Goal: Obtain resource: Download file/media

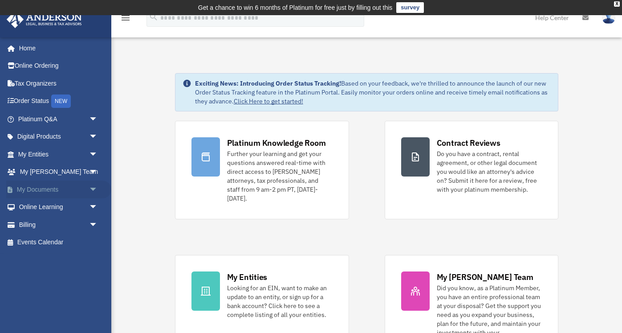
click at [42, 186] on link "My Documents arrow_drop_down" at bounding box center [58, 189] width 105 height 18
click at [93, 188] on span "arrow_drop_down" at bounding box center [98, 189] width 18 height 18
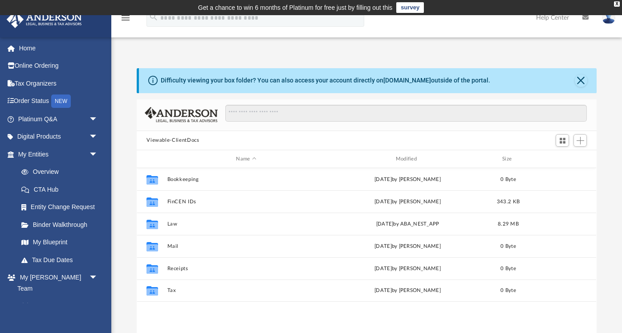
scroll to position [202, 460]
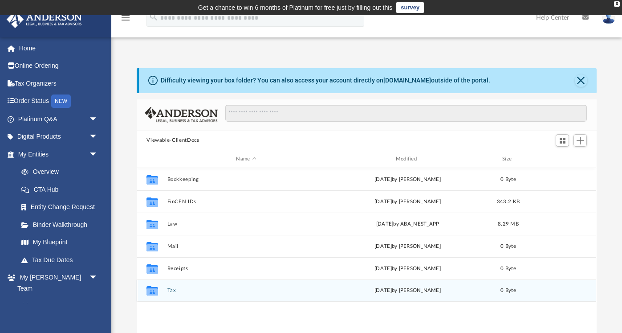
click at [155, 292] on icon "grid" at bounding box center [153, 290] width 12 height 9
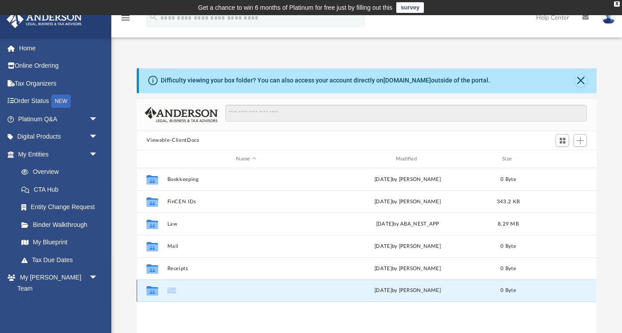
click at [155, 292] on icon "grid" at bounding box center [153, 290] width 12 height 9
click at [172, 289] on button "Tax" at bounding box center [246, 291] width 158 height 6
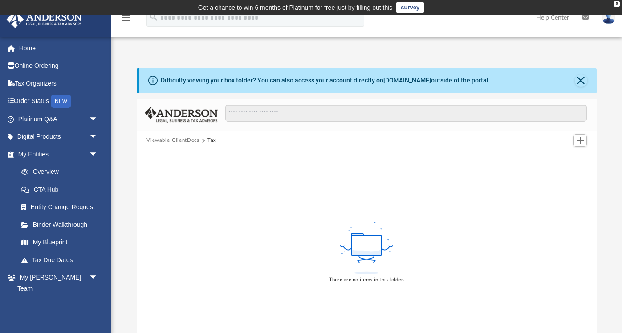
click at [193, 139] on button "Viewable-ClientDocs" at bounding box center [173, 140] width 53 height 8
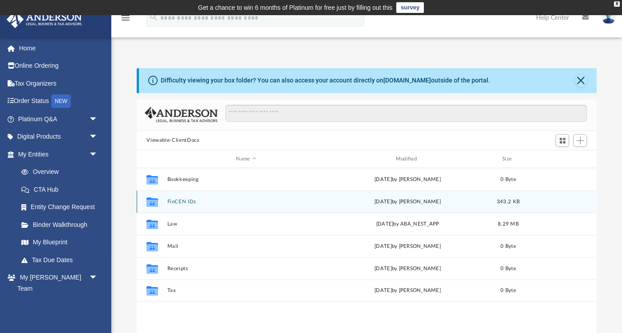
click at [155, 204] on icon "grid" at bounding box center [153, 203] width 12 height 7
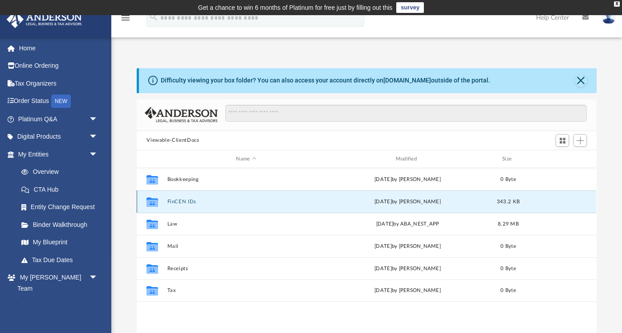
click at [182, 199] on button "FinCEN IDs" at bounding box center [246, 202] width 158 height 6
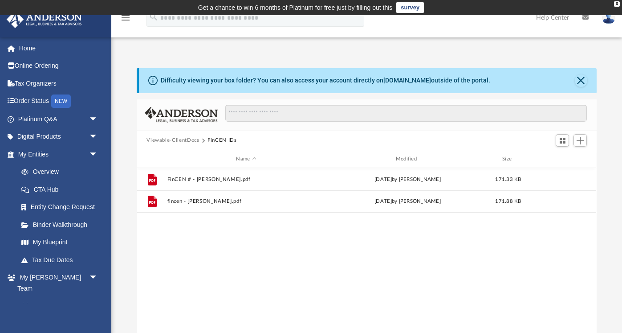
click at [188, 143] on button "Viewable-ClientDocs" at bounding box center [173, 140] width 53 height 8
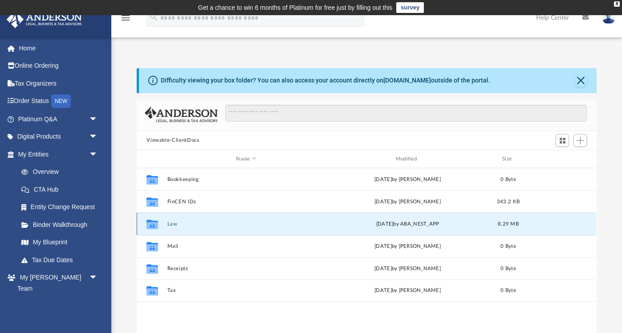
click at [174, 224] on button "Law" at bounding box center [246, 224] width 158 height 6
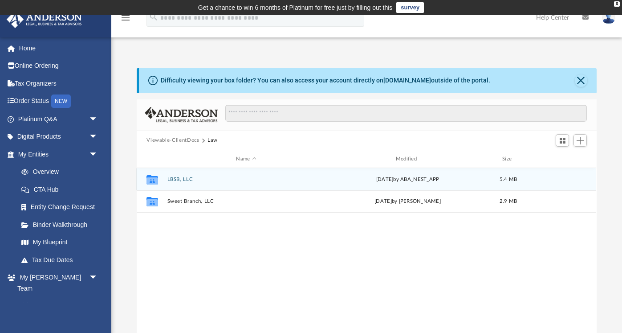
click at [178, 180] on button "LBSB, LLC" at bounding box center [246, 179] width 158 height 6
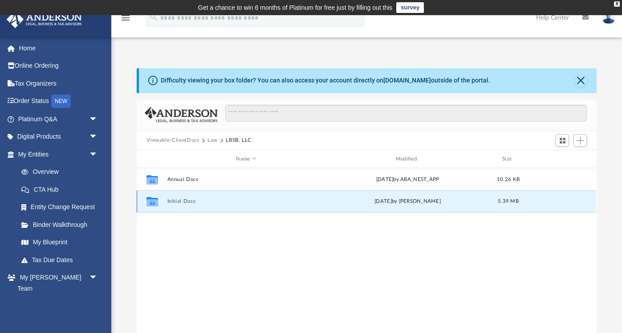
click at [175, 203] on button "Initial Docs" at bounding box center [246, 202] width 158 height 6
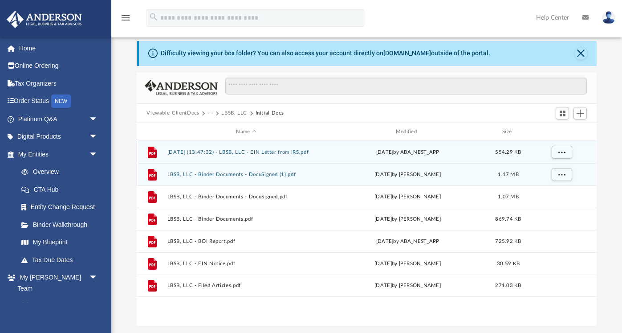
scroll to position [35, 0]
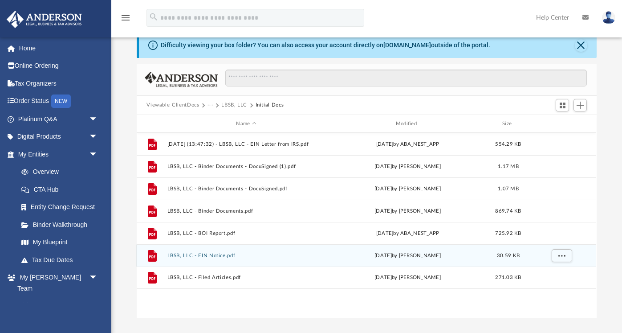
click at [204, 254] on button "LBSB, LLC - EIN Notice.pdf" at bounding box center [246, 256] width 158 height 6
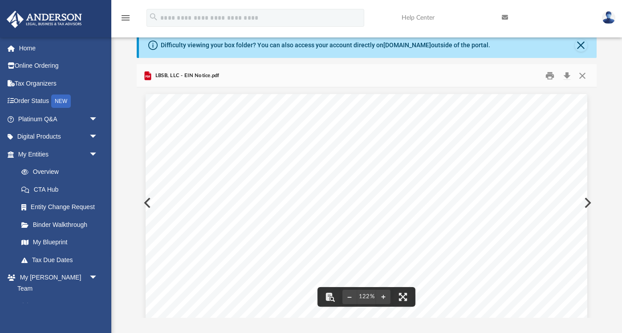
drag, startPoint x: 238, startPoint y: 208, endPoint x: 265, endPoint y: 208, distance: 27.2
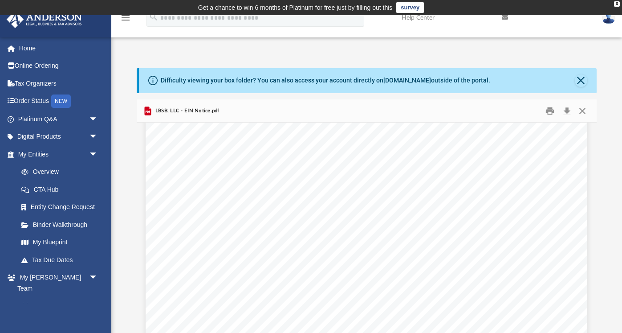
scroll to position [0, 0]
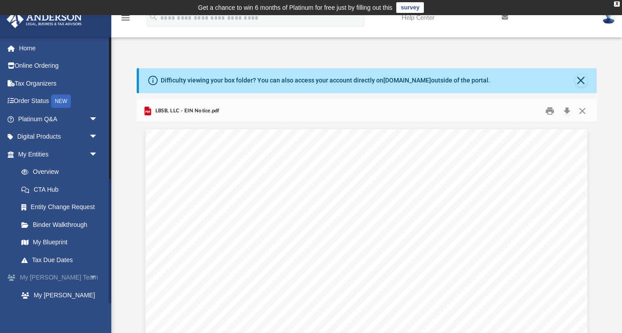
click at [43, 279] on link "My Anderson Team arrow_drop_down" at bounding box center [58, 278] width 105 height 18
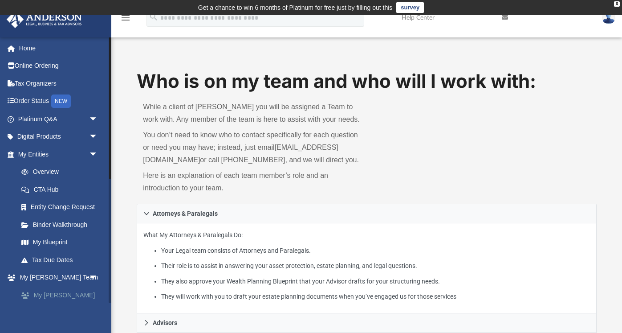
click at [45, 294] on link "My [PERSON_NAME] Team" at bounding box center [61, 300] width 99 height 29
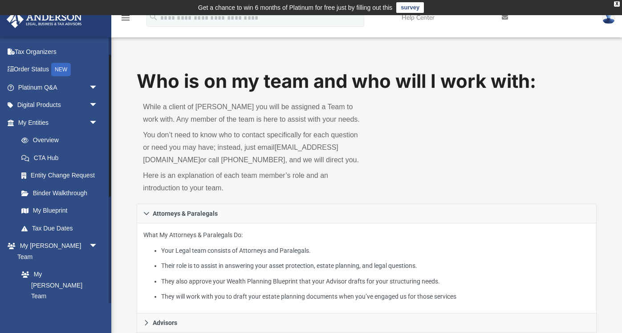
scroll to position [30, 0]
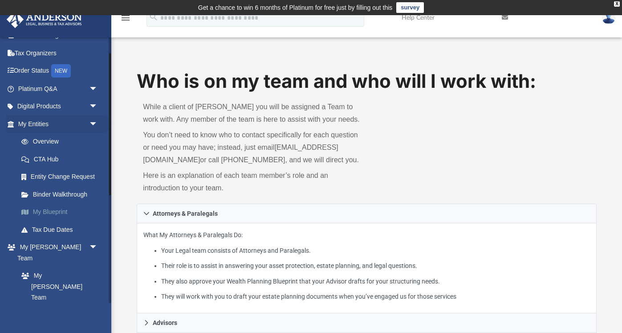
click at [38, 210] on link "My Blueprint" at bounding box center [61, 212] width 99 height 18
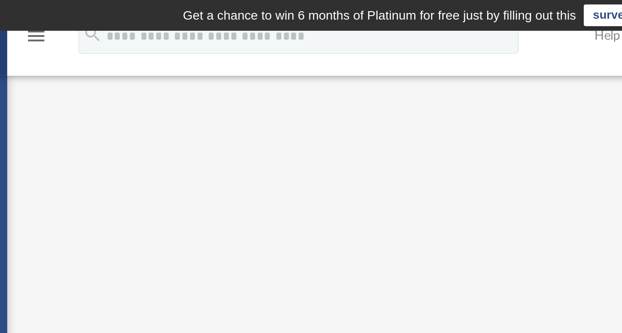
click at [125, 19] on icon "menu" at bounding box center [125, 17] width 11 height 11
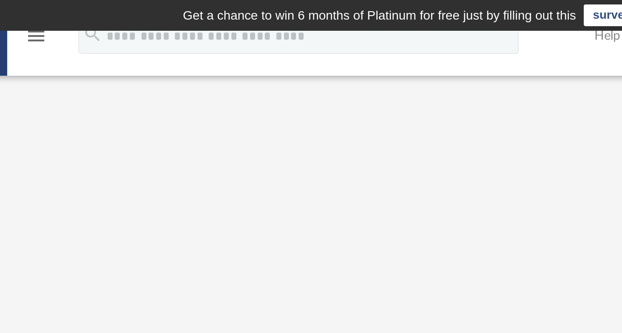
click at [125, 19] on icon "menu" at bounding box center [125, 17] width 11 height 11
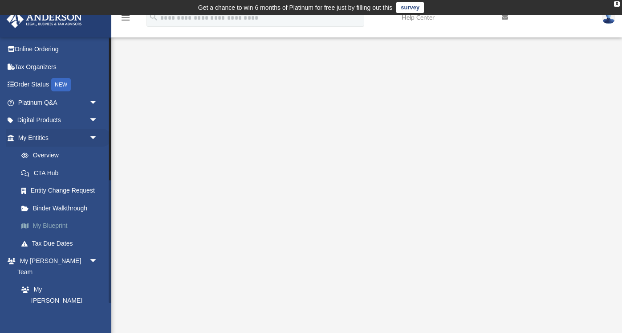
scroll to position [0, 0]
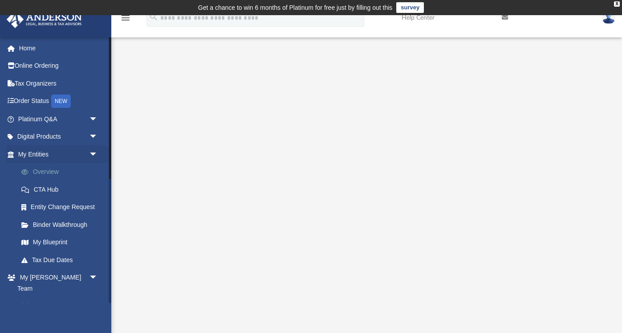
click at [38, 171] on link "Overview" at bounding box center [61, 172] width 99 height 18
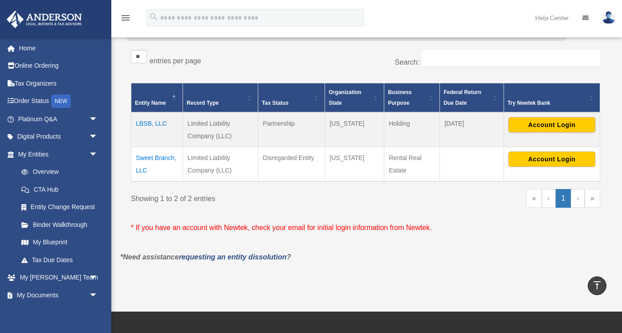
scroll to position [156, 0]
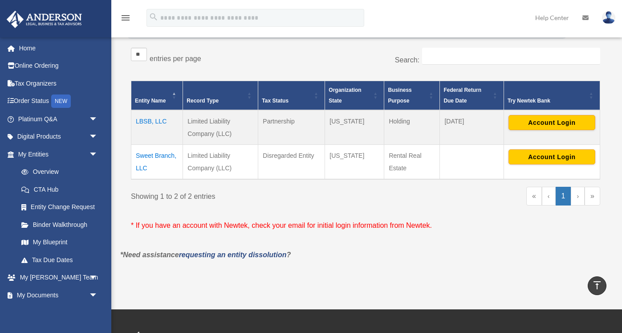
click at [576, 196] on link "›" at bounding box center [578, 196] width 14 height 19
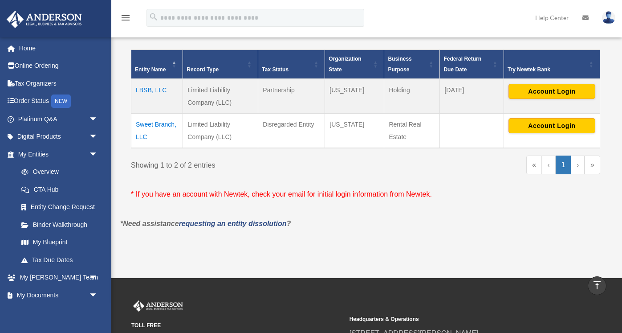
scroll to position [189, 0]
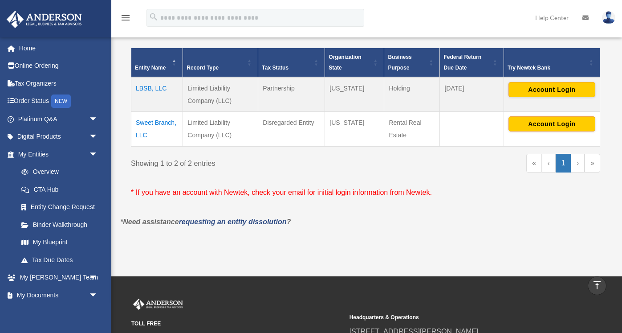
click at [146, 87] on td "LBSB, LLC" at bounding box center [157, 94] width 52 height 35
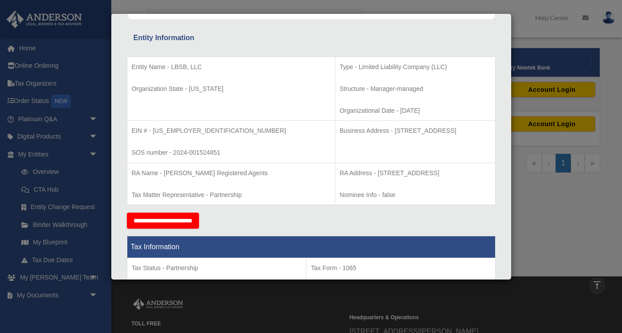
scroll to position [159, 0]
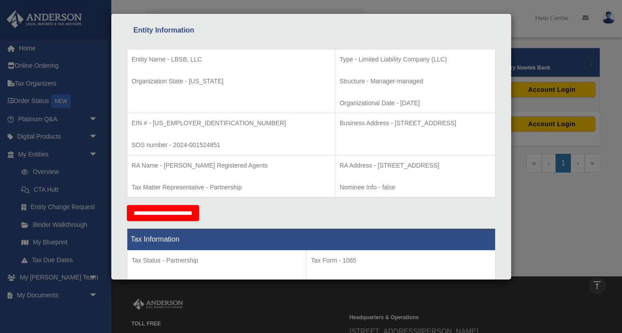
drag, startPoint x: 326, startPoint y: 123, endPoint x: 444, endPoint y: 123, distance: 117.6
click at [444, 123] on p "Business Address - 1718 Capitol Ave., Cheyenne, WY 82001" at bounding box center [415, 123] width 151 height 11
copy p "1718 Capitol Ave., Cheyenne, WY 82001"
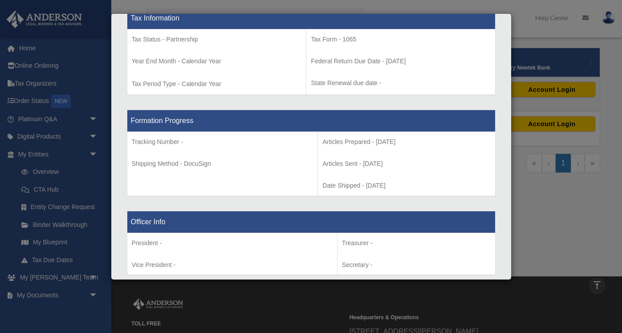
scroll to position [381, 0]
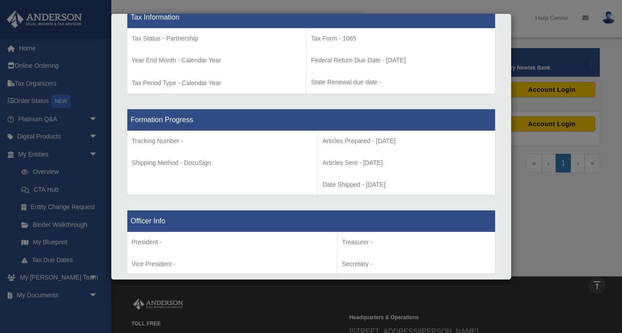
click at [531, 224] on div "Details × Articles Sent Organizational Date" at bounding box center [311, 166] width 622 height 333
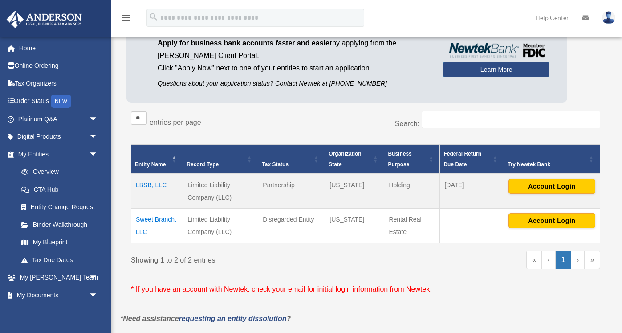
scroll to position [97, 0]
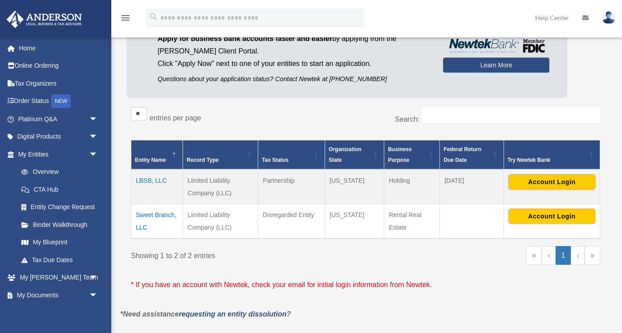
click at [149, 179] on td "LBSB, LLC" at bounding box center [157, 186] width 52 height 35
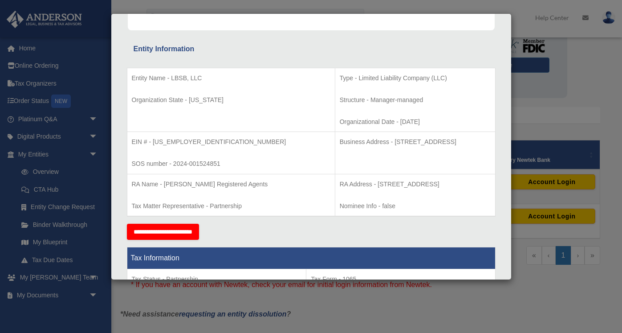
scroll to position [0, 0]
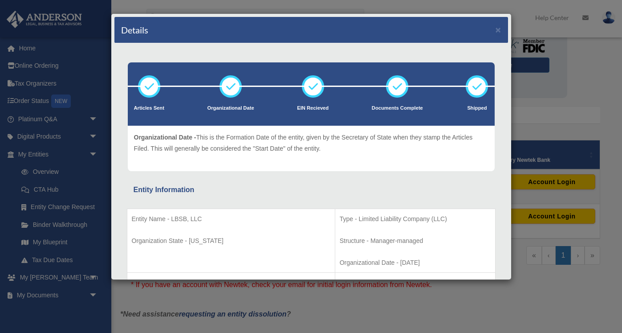
click at [502, 26] on div "Details ×" at bounding box center [311, 30] width 394 height 26
click at [497, 31] on button "×" at bounding box center [499, 29] width 6 height 9
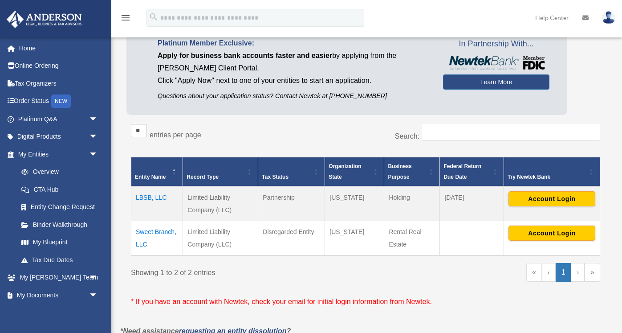
scroll to position [88, 0]
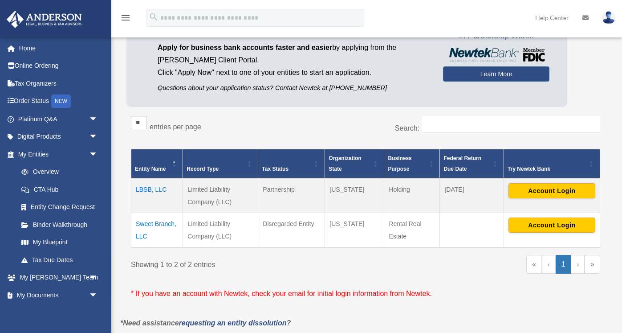
click at [150, 189] on td "LBSB, LLC" at bounding box center [157, 195] width 52 height 35
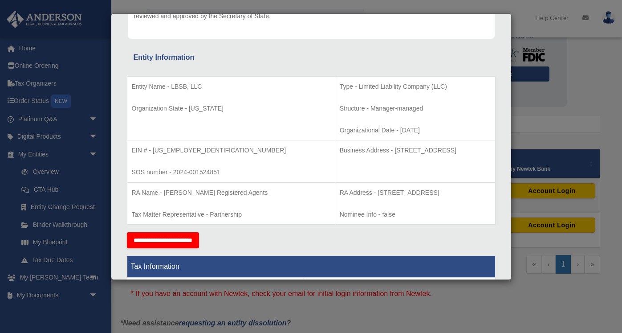
scroll to position [135, 0]
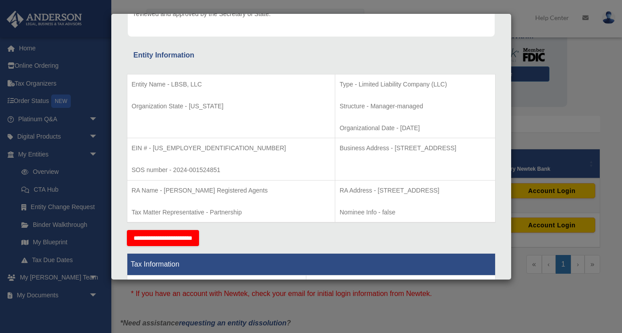
drag, startPoint x: 327, startPoint y: 147, endPoint x: 457, endPoint y: 147, distance: 130.5
click at [457, 147] on p "Business Address - 1718 Capitol Ave., Cheyenne, WY 82001" at bounding box center [415, 148] width 151 height 11
copy p "1718 Capitol Ave., Cheyenne, WY 82001"
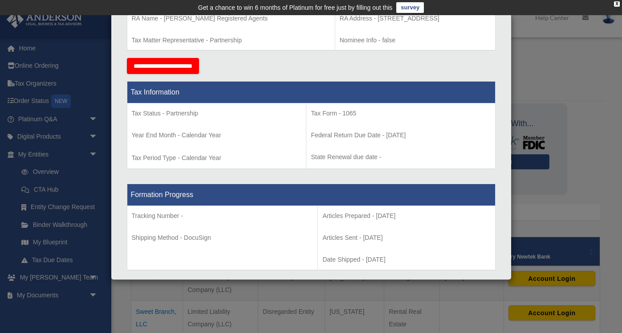
scroll to position [0, 0]
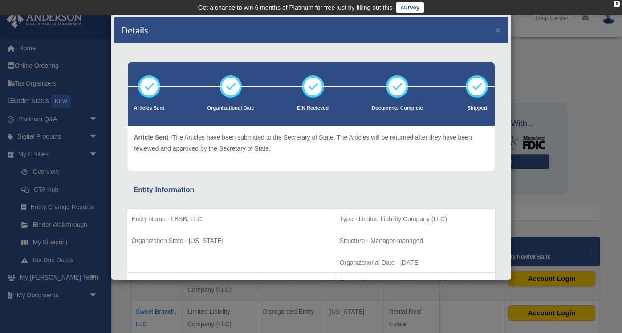
click at [495, 28] on div "Details ×" at bounding box center [311, 30] width 394 height 26
click at [501, 30] on div "Details ×" at bounding box center [311, 30] width 394 height 26
click at [496, 31] on button "×" at bounding box center [499, 29] width 6 height 9
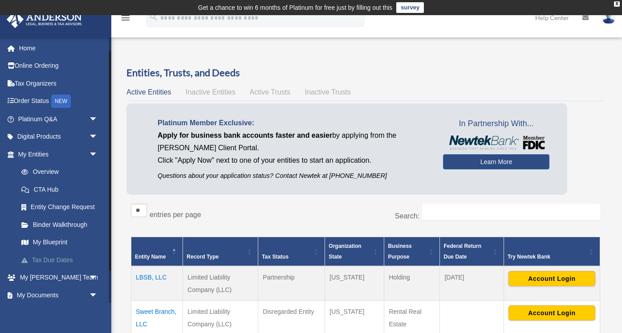
scroll to position [56, 0]
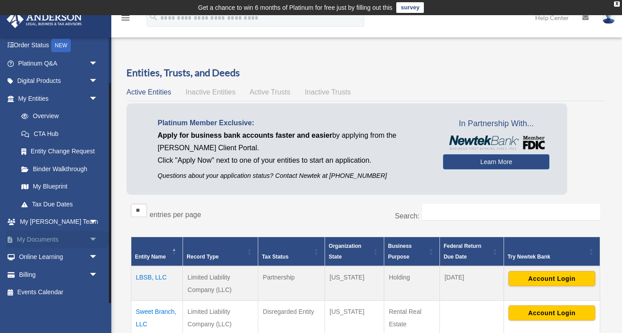
click at [34, 240] on link "My Documents arrow_drop_down" at bounding box center [58, 239] width 105 height 18
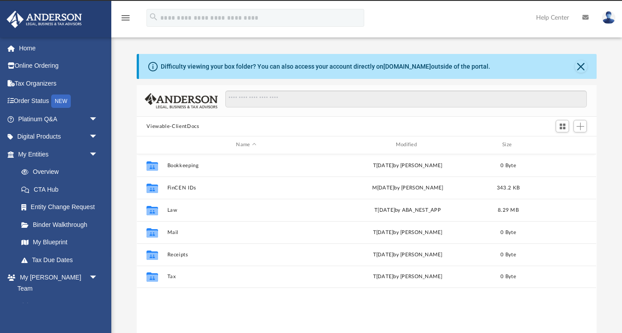
scroll to position [202, 460]
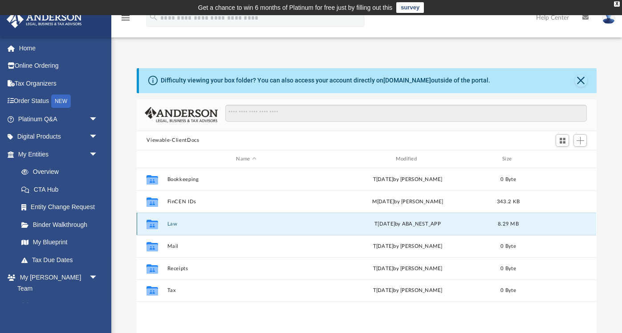
click at [172, 224] on button "Law" at bounding box center [246, 224] width 158 height 6
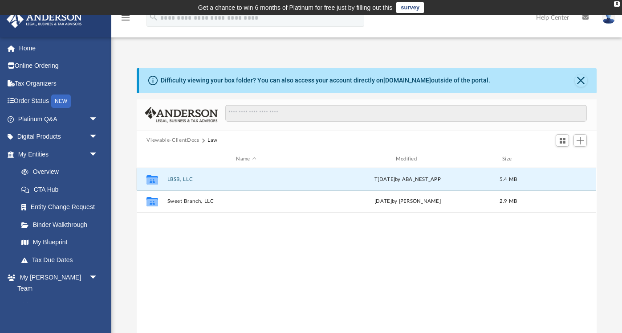
click at [177, 180] on button "LBSB, LLC" at bounding box center [246, 179] width 158 height 6
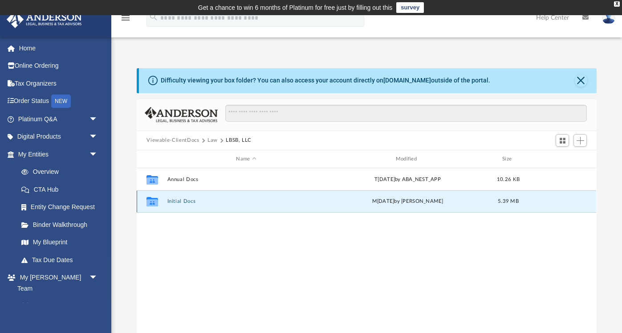
click at [178, 202] on button "Initial Docs" at bounding box center [246, 202] width 158 height 6
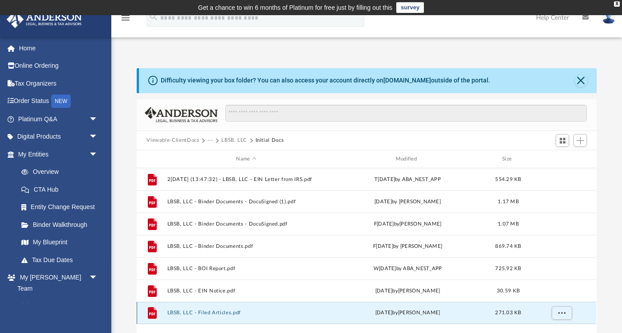
click at [216, 314] on button "LBSB, LLC - Filed Articles.pdf" at bounding box center [246, 313] width 158 height 6
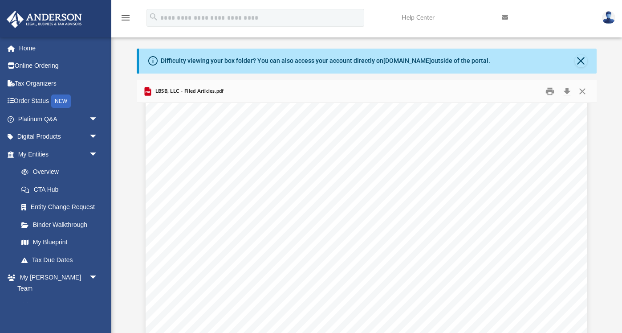
scroll to position [77, 0]
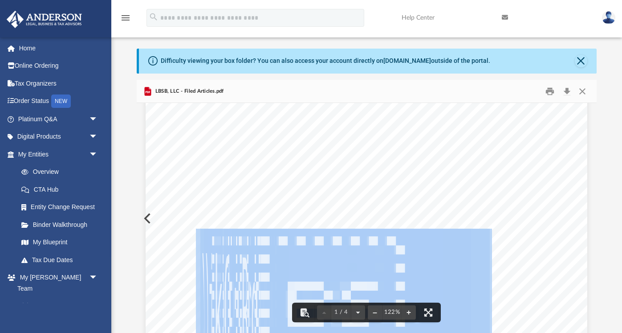
drag, startPoint x: 196, startPoint y: 262, endPoint x: 266, endPoint y: 270, distance: 69.9
click at [266, 270] on div "                                     ! !…" at bounding box center [367, 319] width 442 height 572
click at [266, 270] on span "Page 1" at bounding box center [274, 313] width 22 height 144
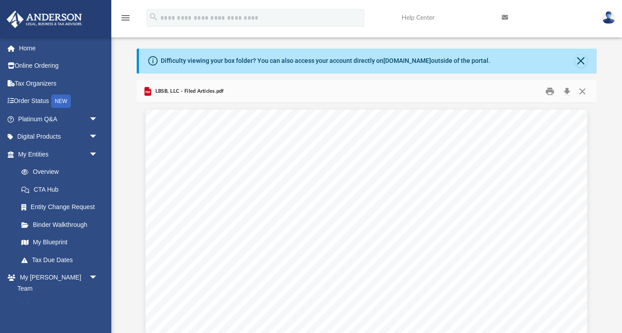
scroll to position [0, 0]
